Goal: Task Accomplishment & Management: Manage account settings

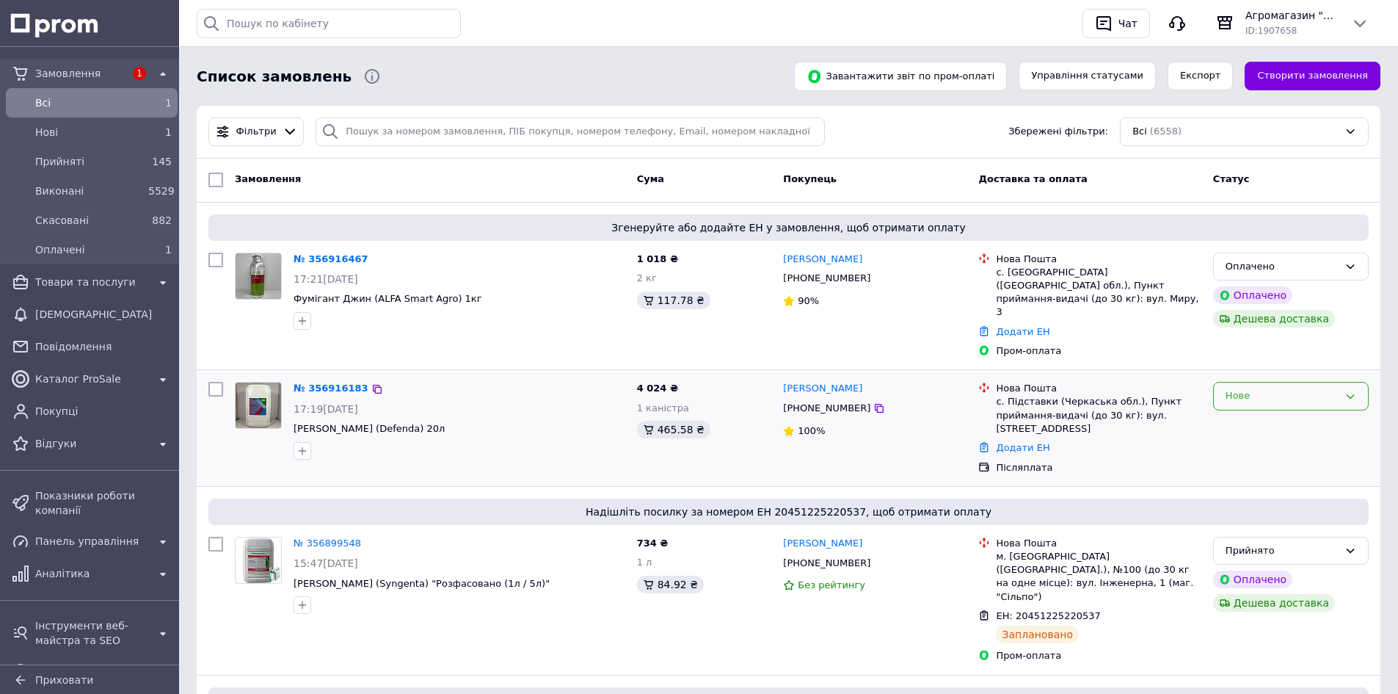
drag, startPoint x: 1257, startPoint y: 370, endPoint x: 1258, endPoint y: 378, distance: 8.2
click at [1257, 388] on div "Нове" at bounding box center [1282, 395] width 113 height 15
click at [1256, 413] on li "Прийнято" at bounding box center [1291, 426] width 154 height 27
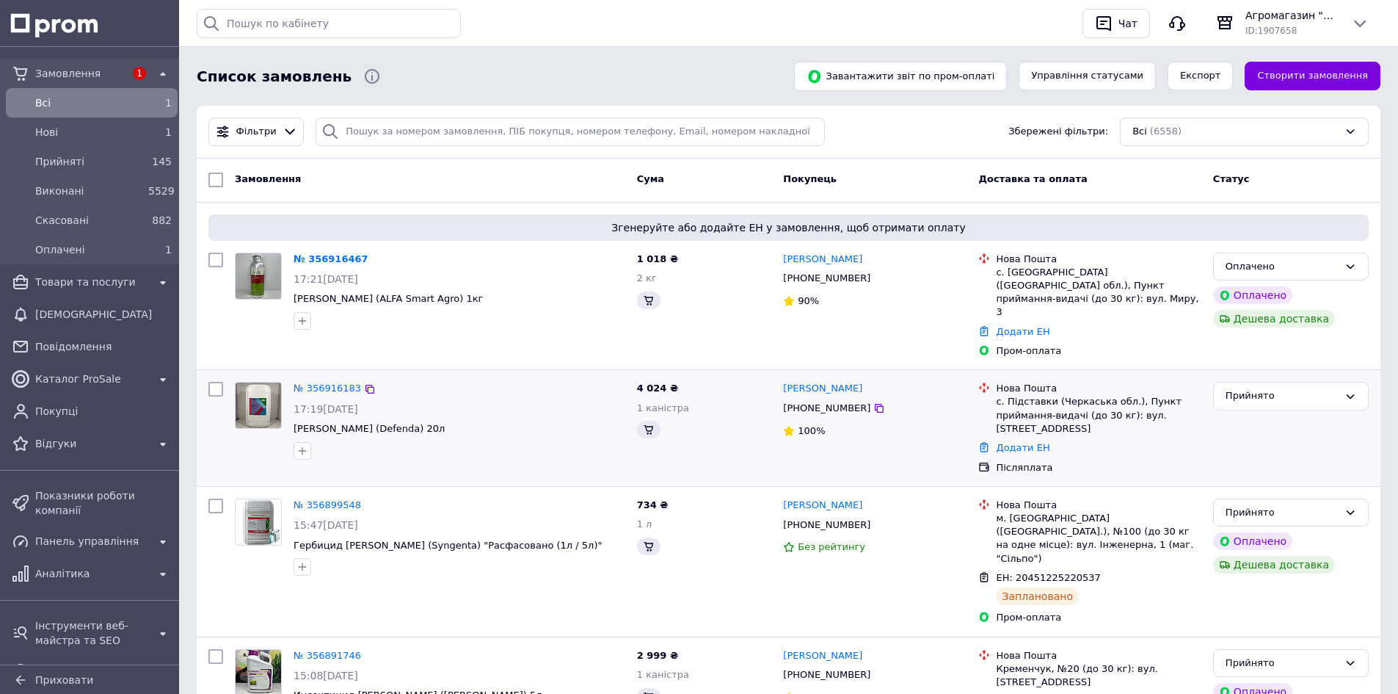
click at [1265, 260] on div "Оплачено" at bounding box center [1282, 266] width 113 height 15
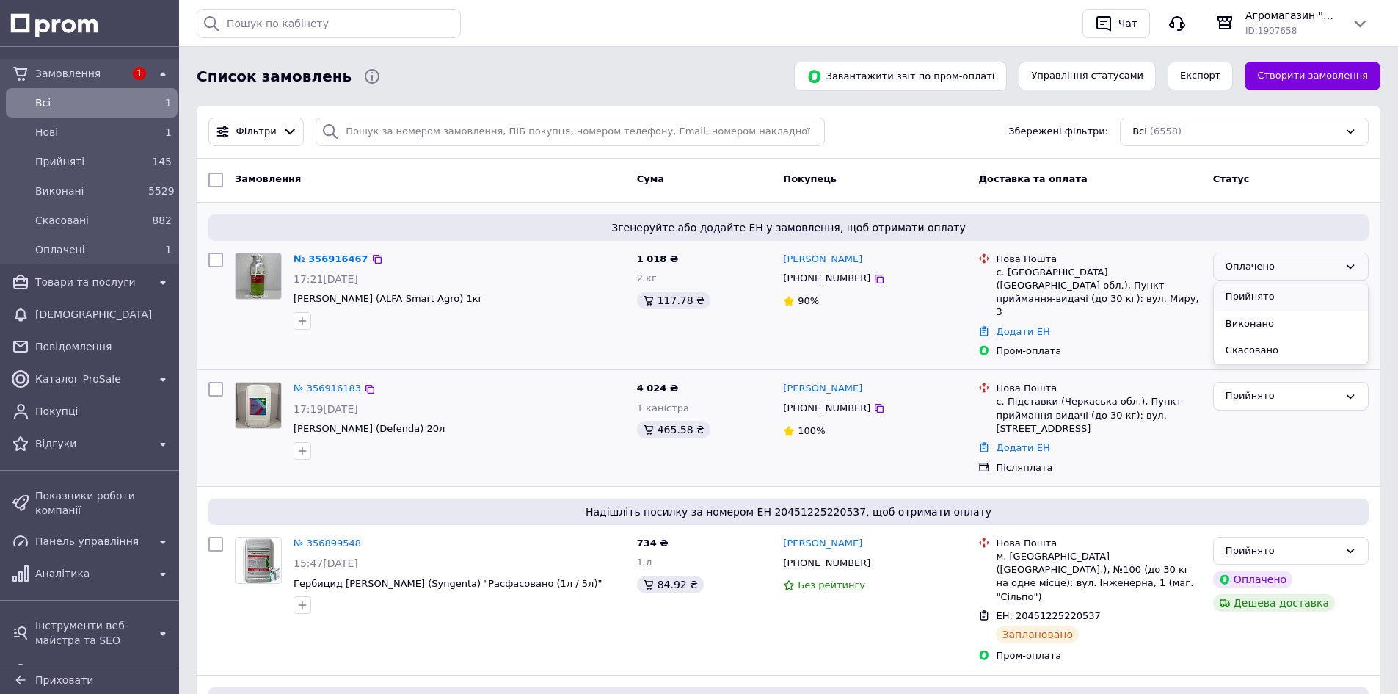
click at [1269, 290] on li "Прийнято" at bounding box center [1291, 296] width 154 height 27
click at [1013, 341] on div "Пром-оплата" at bounding box center [1098, 350] width 211 height 19
click at [1012, 326] on link "Додати ЕН" at bounding box center [1023, 331] width 54 height 11
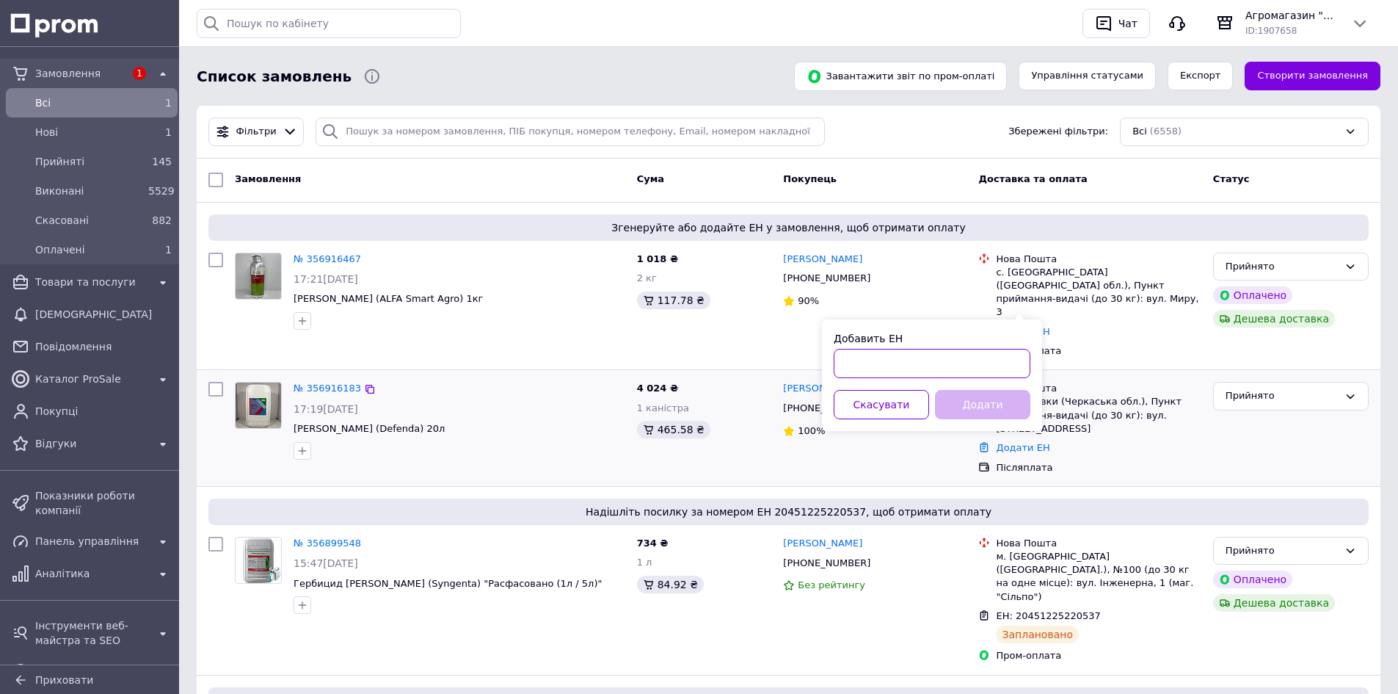
click at [844, 364] on input "Добавить ЕН" at bounding box center [932, 363] width 197 height 29
paste input "20451225335843"
type input "20451225335843"
click at [976, 423] on div "Добавить ЕН 20451225335843 Скасувати Додати" at bounding box center [932, 375] width 220 height 112
click at [974, 415] on button "Додати" at bounding box center [982, 404] width 95 height 29
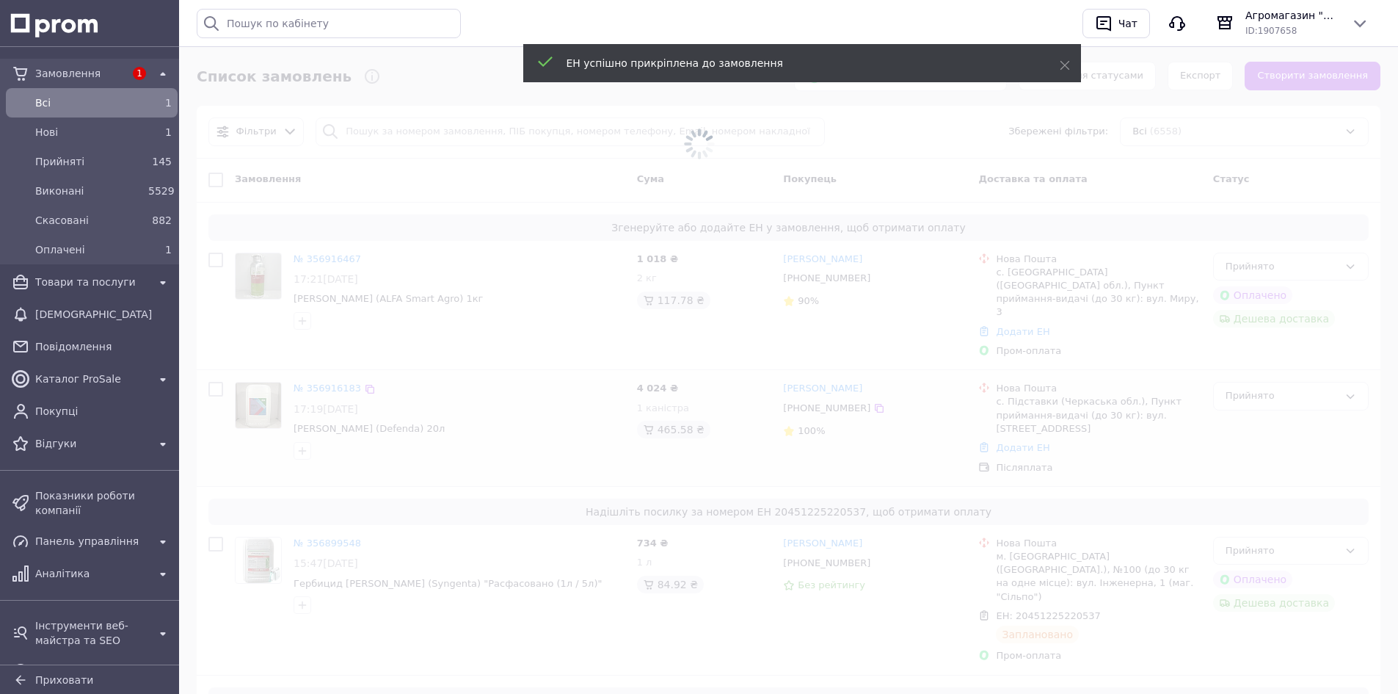
click at [19, 457] on link "Відгуки" at bounding box center [92, 443] width 184 height 29
click at [25, 453] on div "Замовлення 1 Всi 1 Нові 1 Прийняті 145 Виконані 5529 Скасовані 882 Оплачені 1 Т…" at bounding box center [92, 358] width 184 height 622
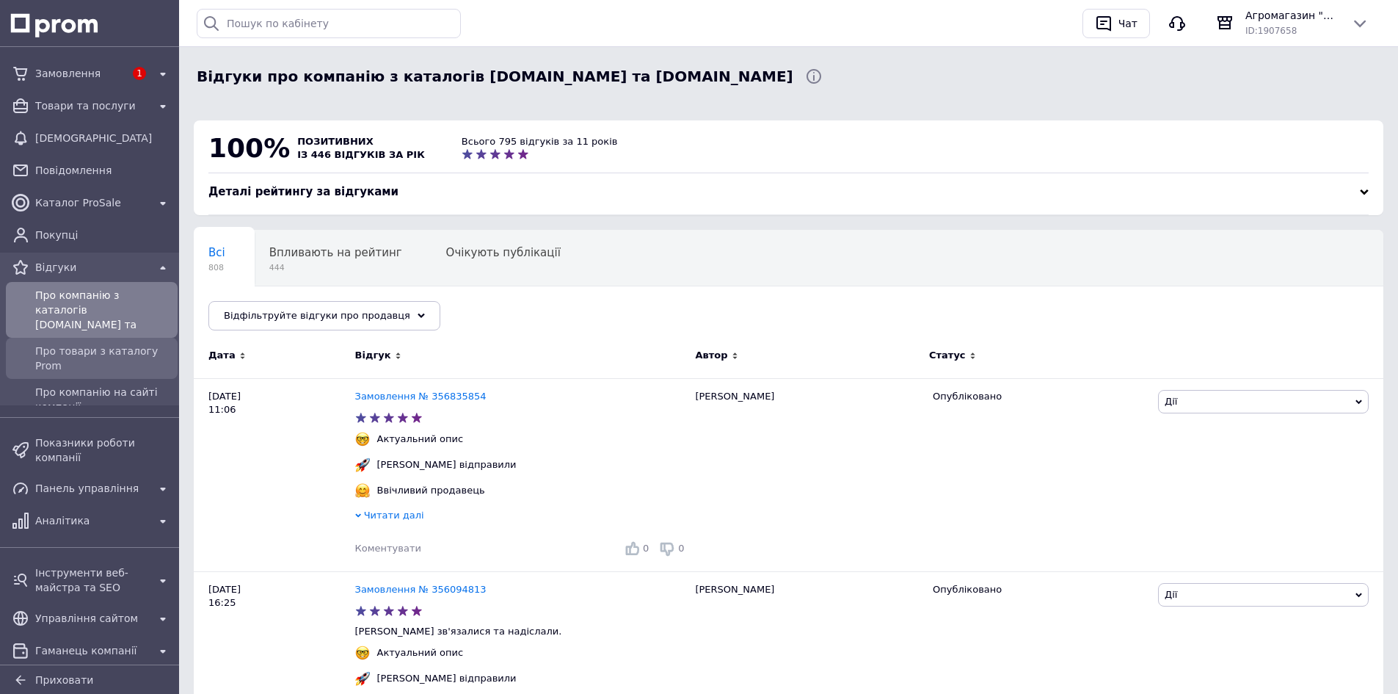
click at [109, 350] on span "Про товари з каталогу Prom" at bounding box center [103, 358] width 137 height 29
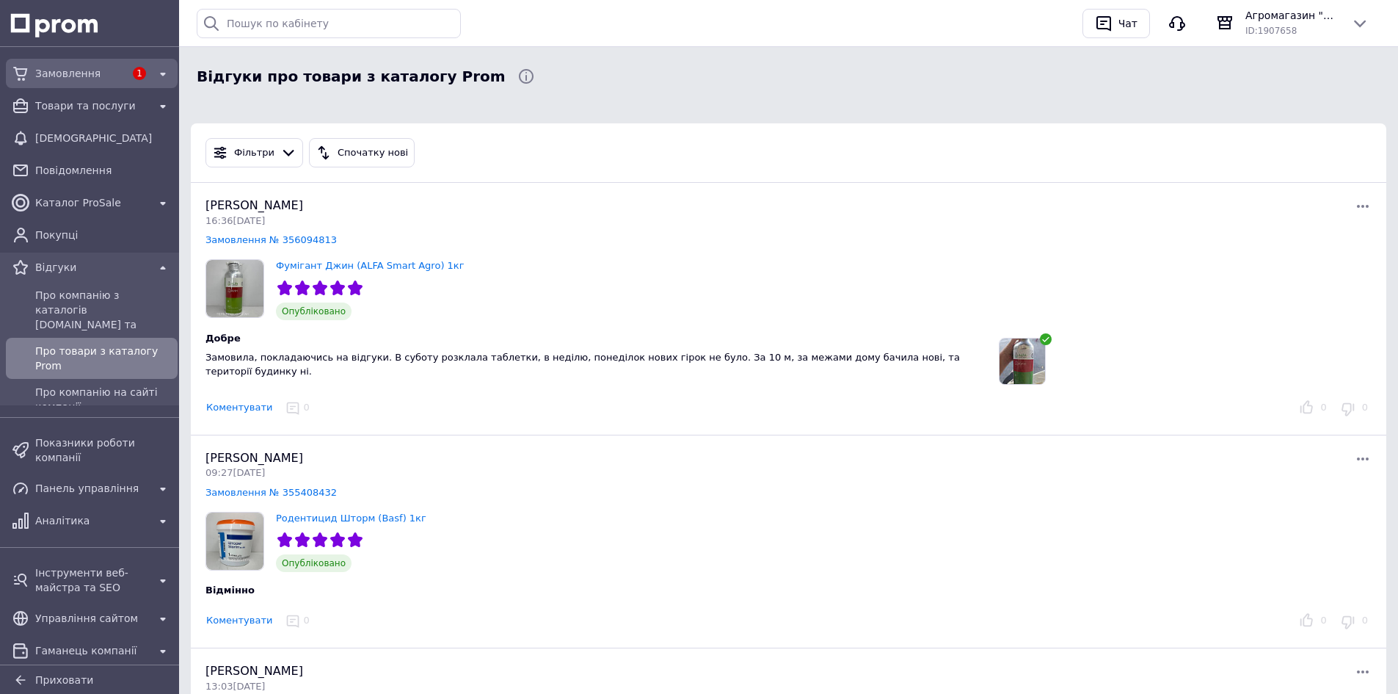
click at [106, 74] on span "Замовлення" at bounding box center [80, 73] width 90 height 15
